Goal: Information Seeking & Learning: Learn about a topic

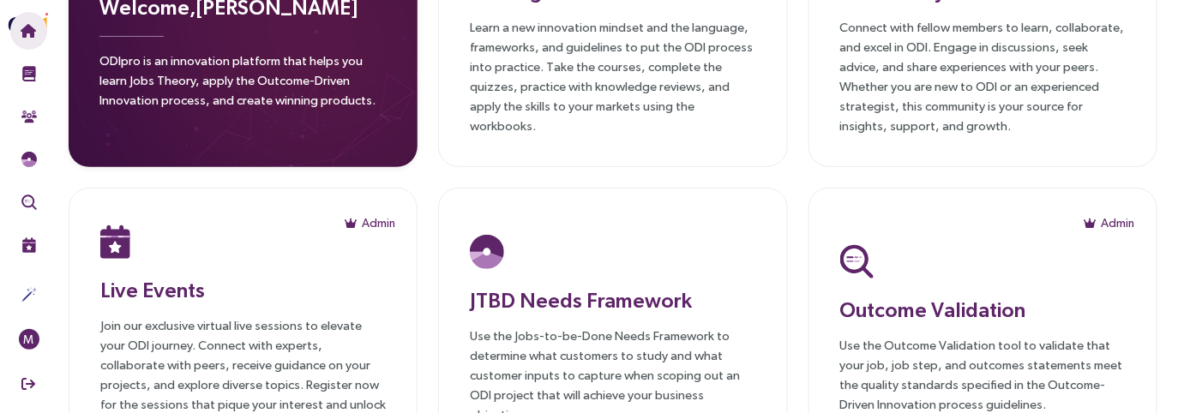
scroll to position [146, 0]
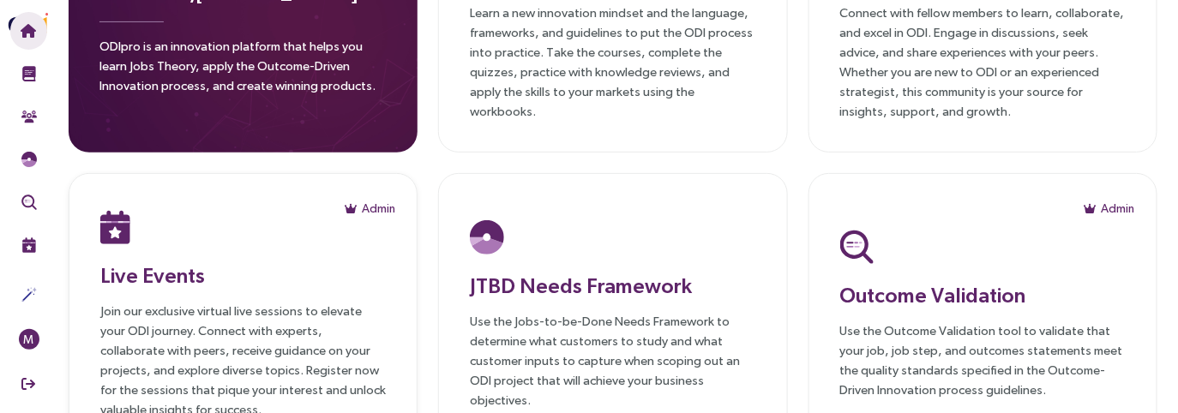
click at [248, 259] on h3 "Live Events" at bounding box center [243, 275] width 286 height 31
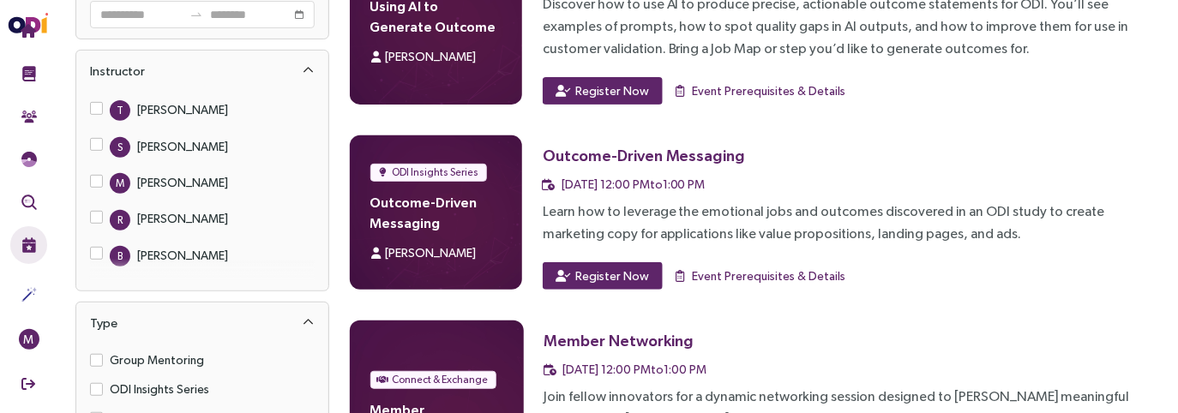
scroll to position [160, 0]
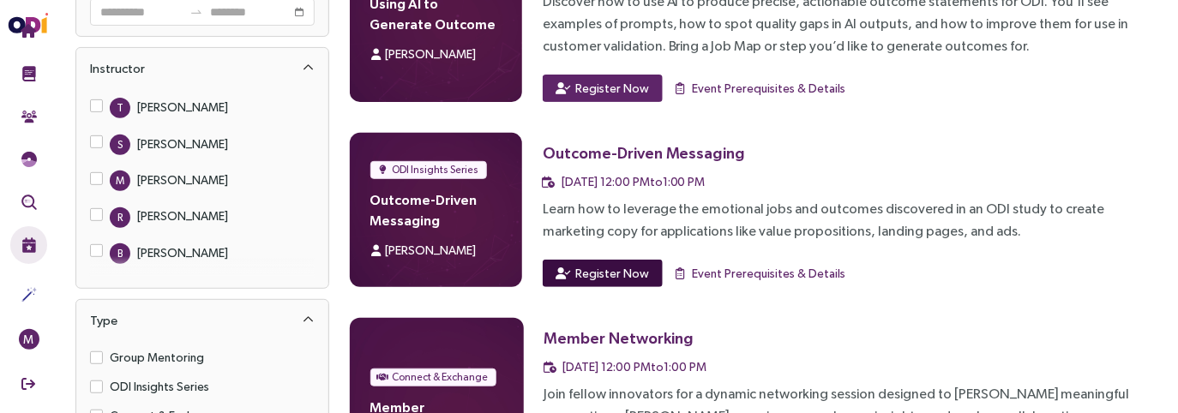
click at [592, 259] on span "Register Now" at bounding box center [613, 273] width 74 height 19
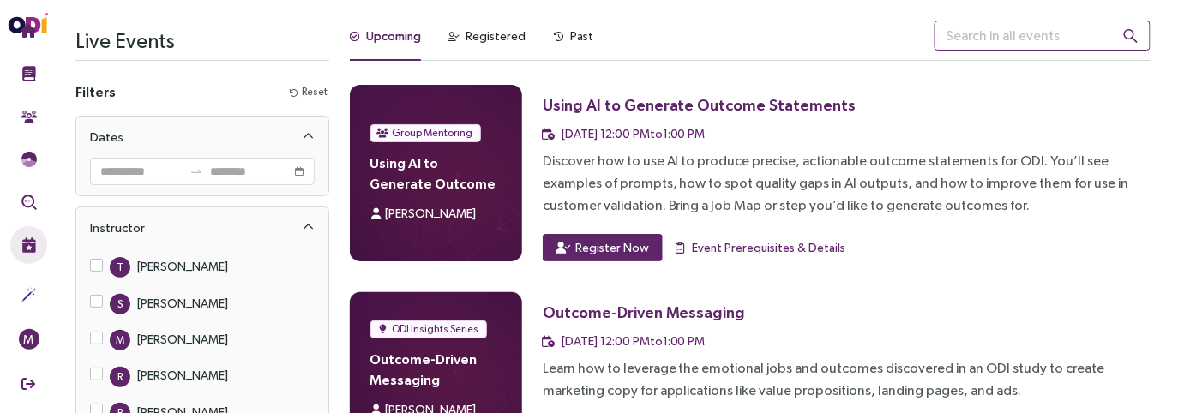
click at [740, 39] on input "text" at bounding box center [1043, 36] width 216 height 30
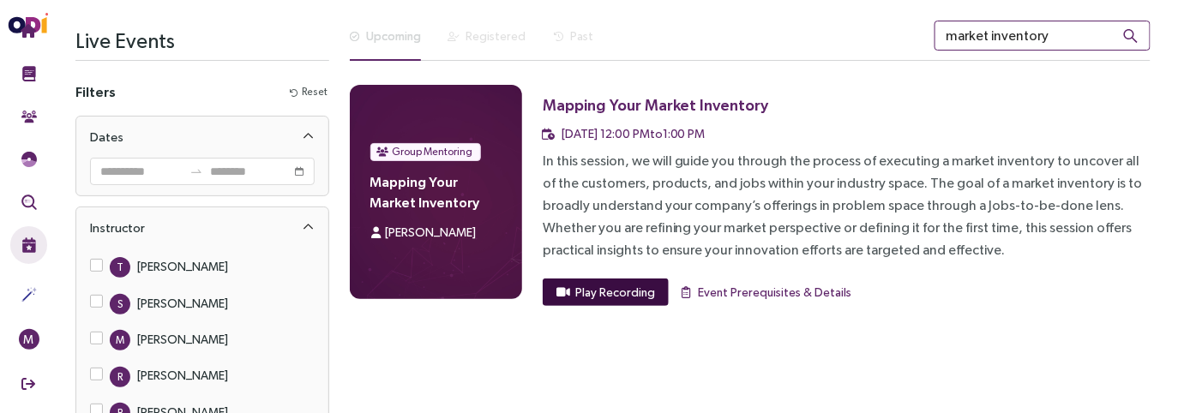
type input "market inventory"
click at [576, 259] on span "Play Recording" at bounding box center [616, 292] width 80 height 19
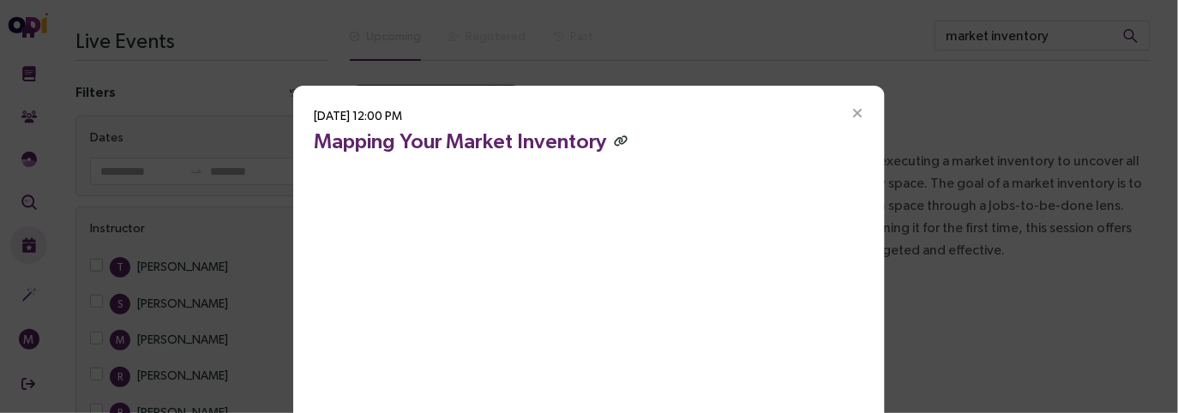
click at [614, 137] on icon "button" at bounding box center [621, 141] width 14 height 11
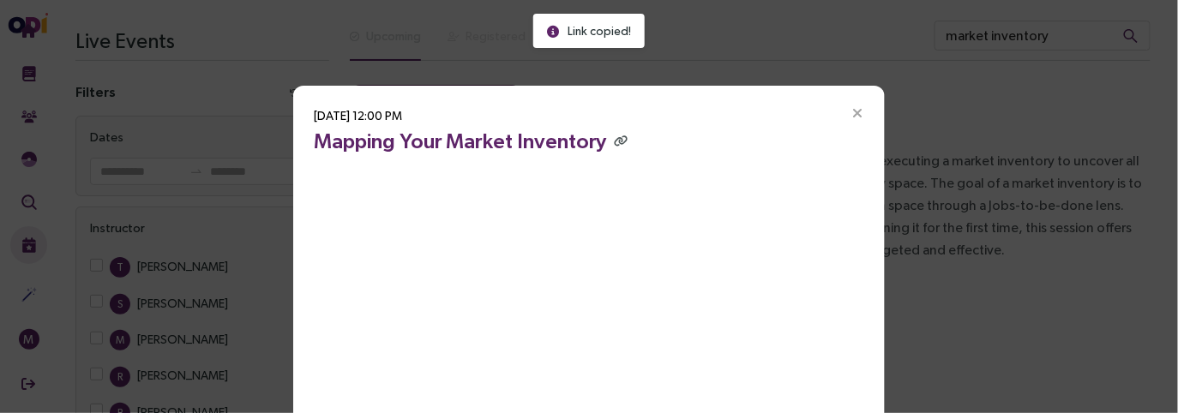
click at [740, 106] on icon "Close" at bounding box center [857, 113] width 15 height 15
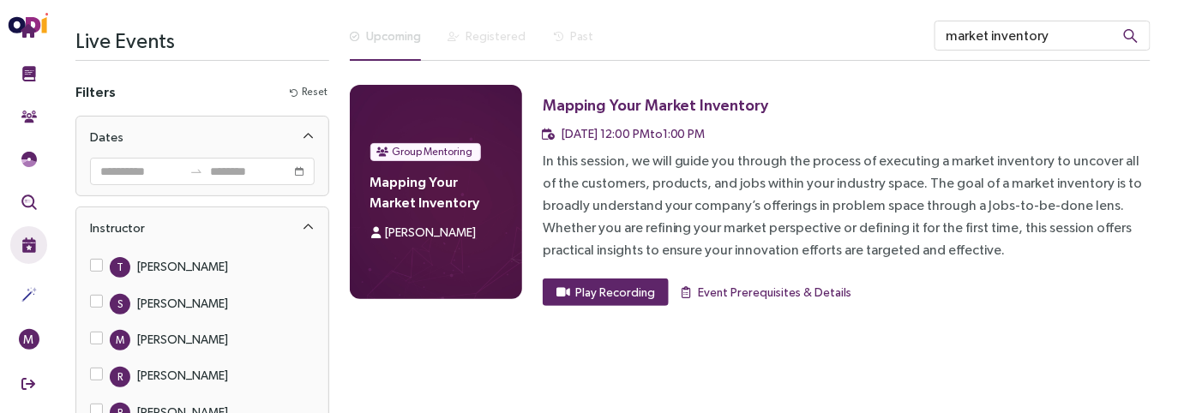
click at [719, 105] on div "Mapping Your Market Inventory" at bounding box center [656, 104] width 226 height 21
